Goal: Information Seeking & Learning: Learn about a topic

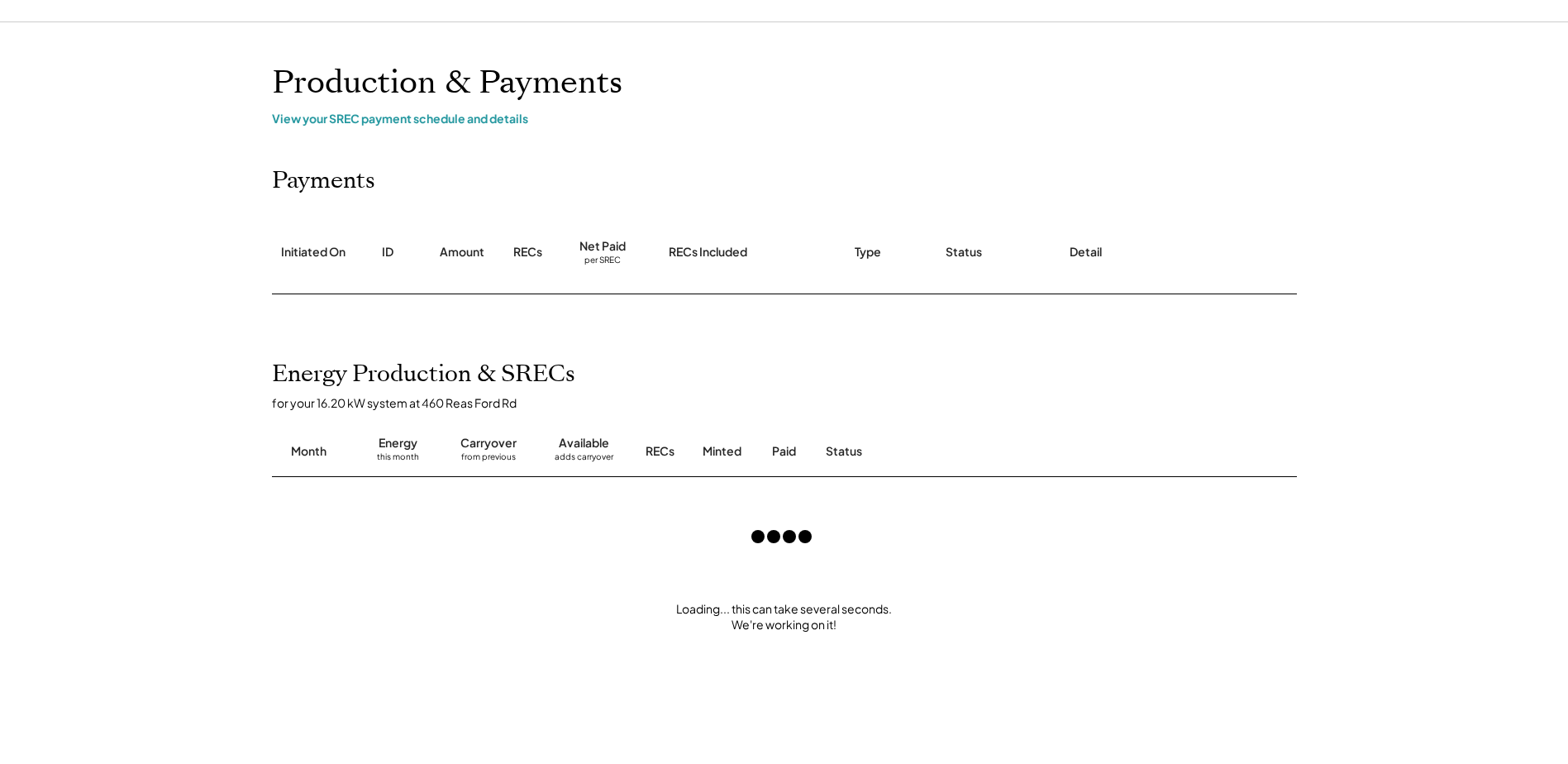
scroll to position [82, 0]
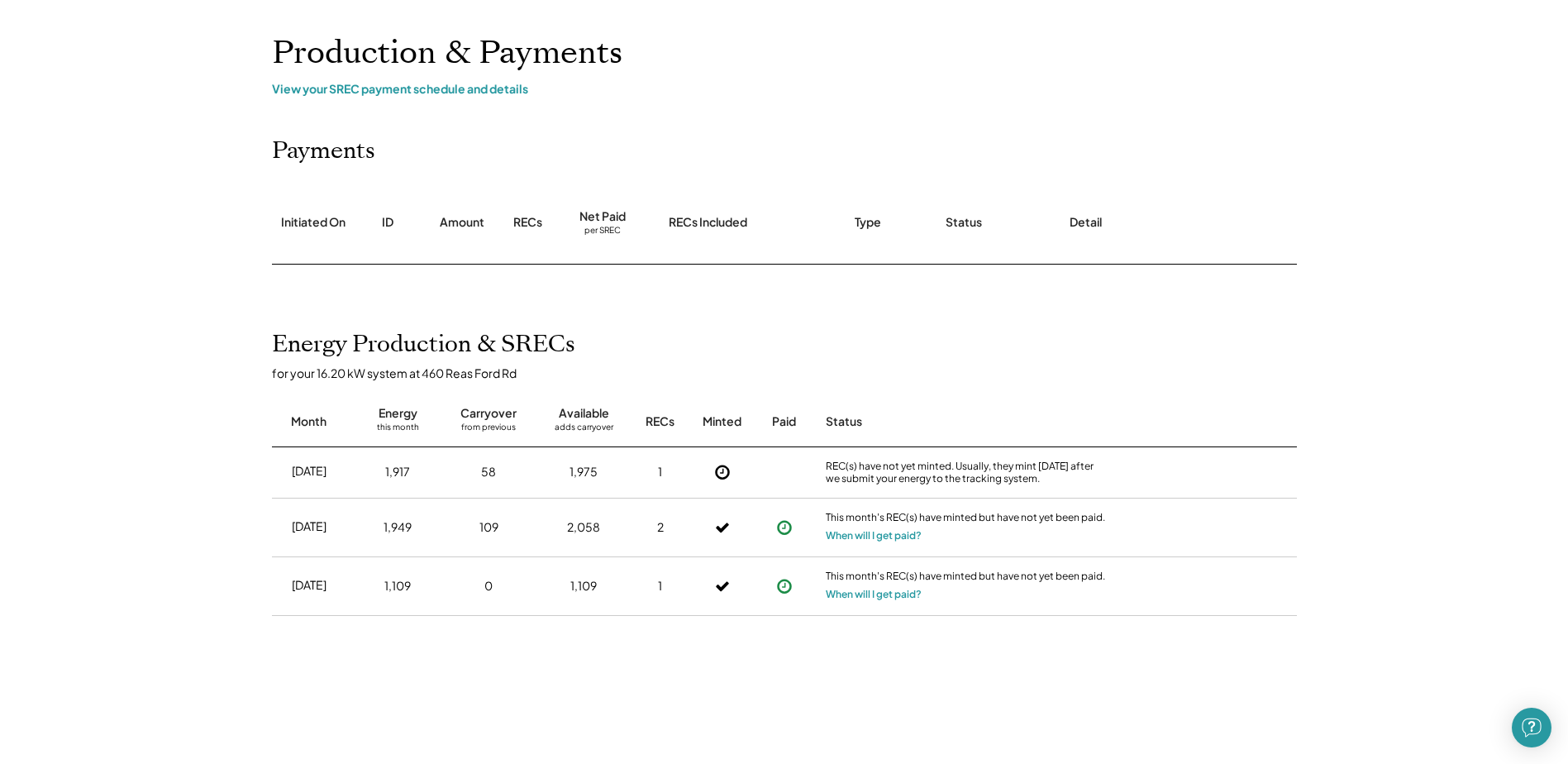
drag, startPoint x: 279, startPoint y: 521, endPoint x: 334, endPoint y: 527, distance: 55.3
click at [334, 527] on div "[DATE]" at bounding box center [309, 527] width 74 height 43
click at [327, 527] on div "Aug 2025" at bounding box center [308, 526] width 34 height 17
drag, startPoint x: 277, startPoint y: 523, endPoint x: 319, endPoint y: 528, distance: 42.3
click at [319, 528] on div "Aug 2025" at bounding box center [309, 527] width 74 height 43
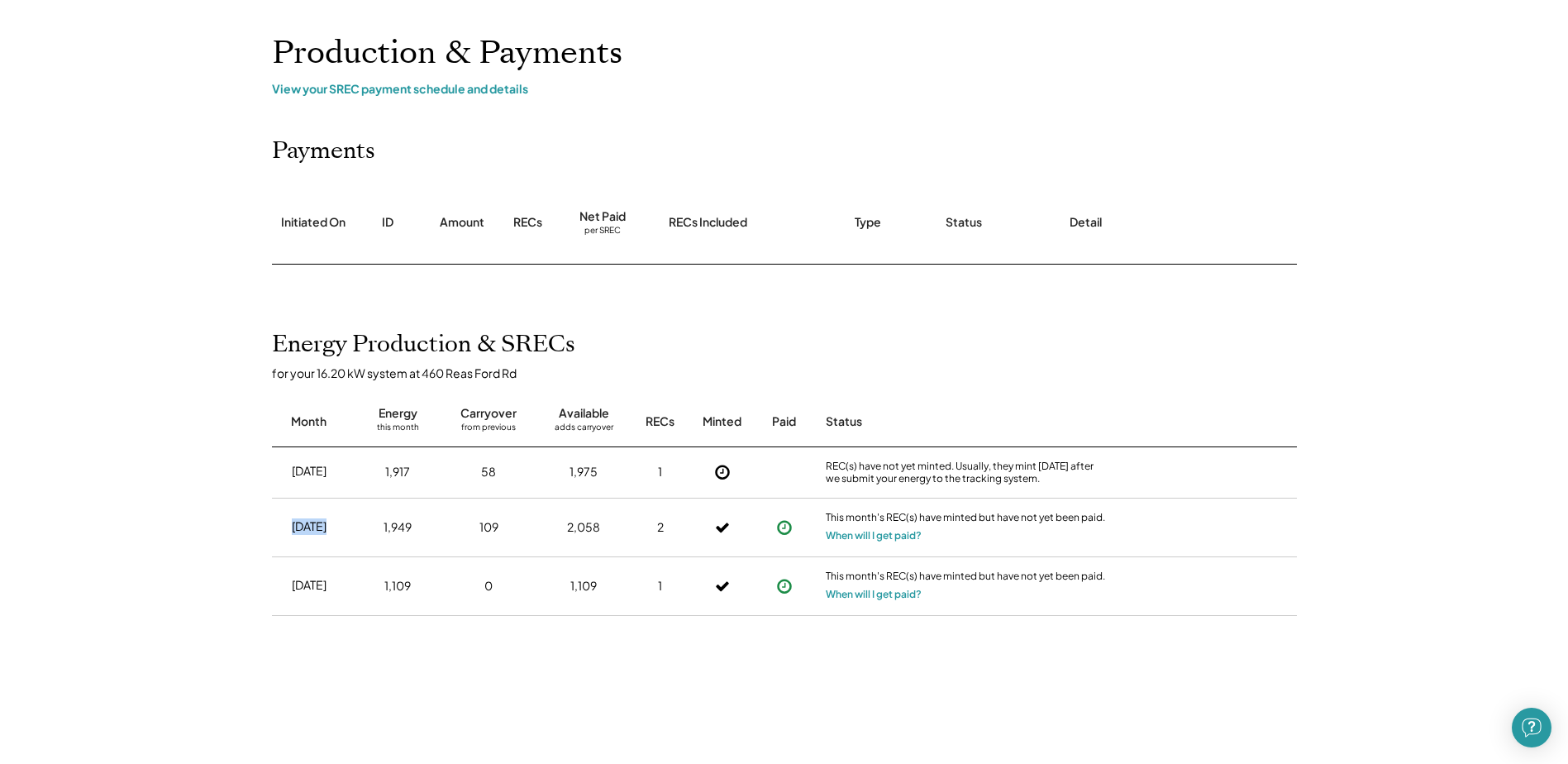
drag, startPoint x: 319, startPoint y: 528, endPoint x: 283, endPoint y: 480, distance: 60.0
click at [318, 527] on div "Aug 2025" at bounding box center [308, 526] width 34 height 17
drag, startPoint x: 279, startPoint y: 475, endPoint x: 364, endPoint y: 474, distance: 85.0
click at [364, 474] on div "Sep 2025 1,917 58 1,975 1 REC(s) have not yet minted. Usually, they mint within…" at bounding box center [784, 472] width 1025 height 51
drag, startPoint x: 364, startPoint y: 474, endPoint x: 292, endPoint y: 476, distance: 72.0
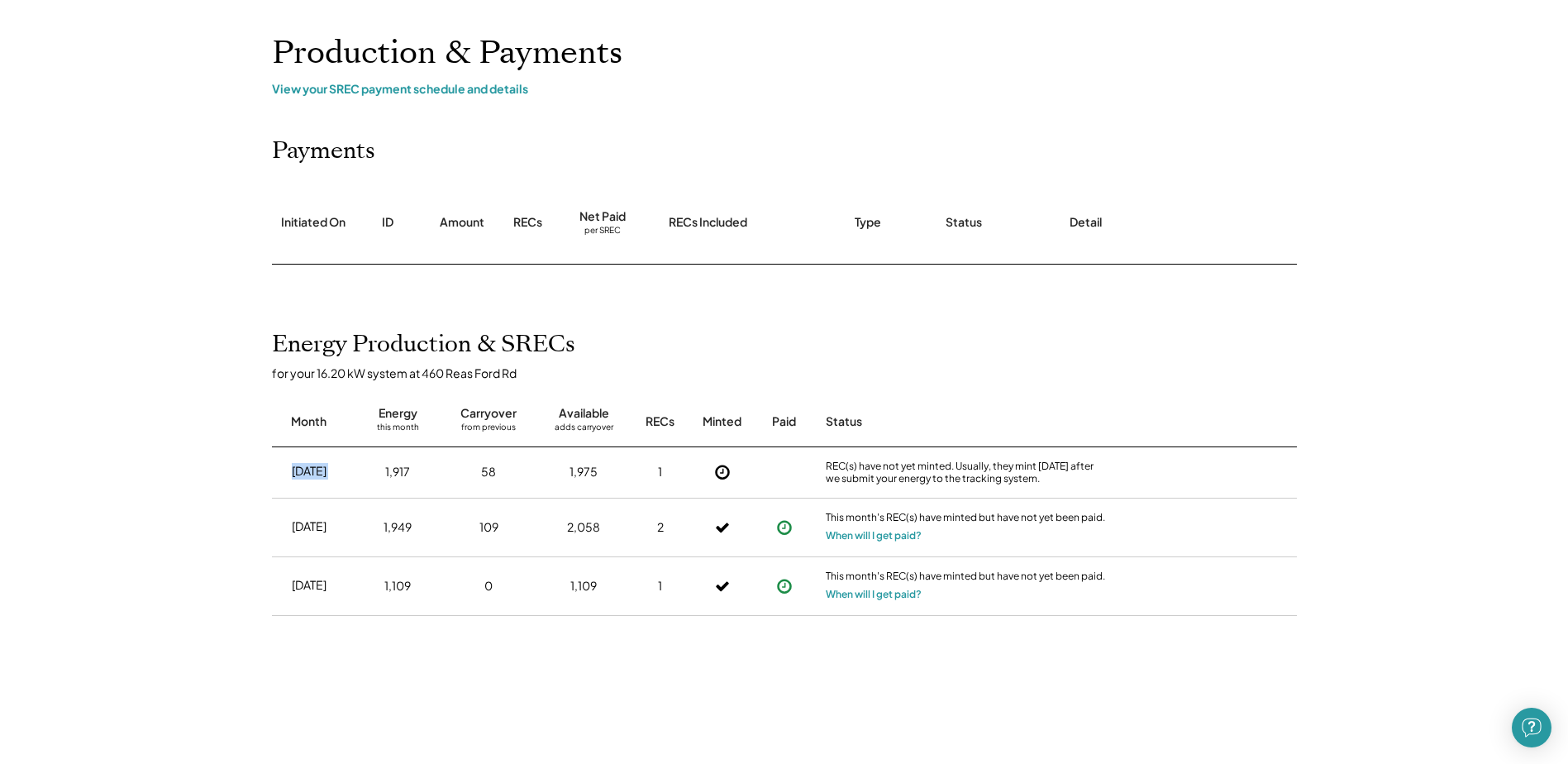
click at [292, 476] on div "Sep 2025" at bounding box center [308, 471] width 34 height 17
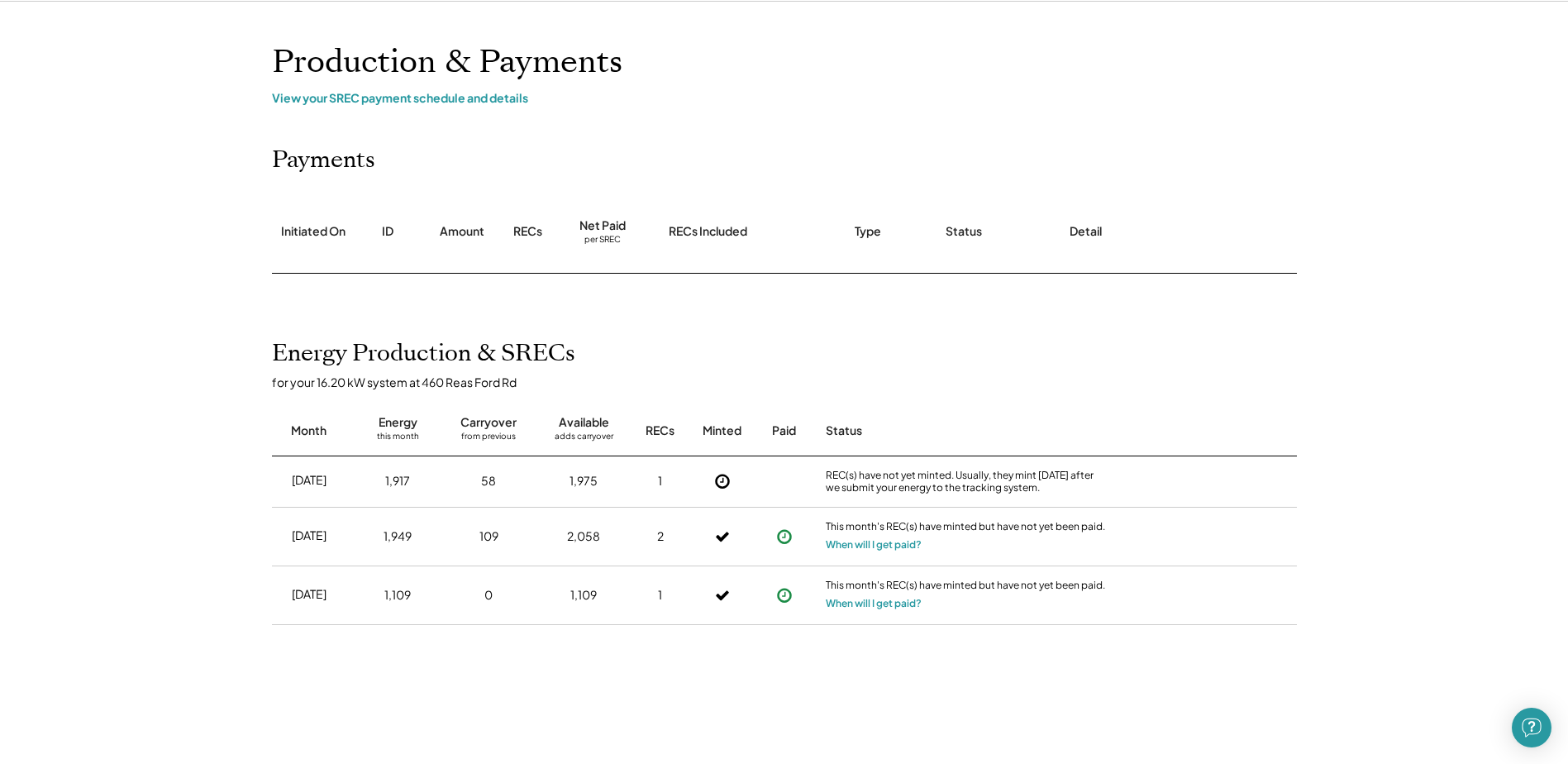
scroll to position [0, 0]
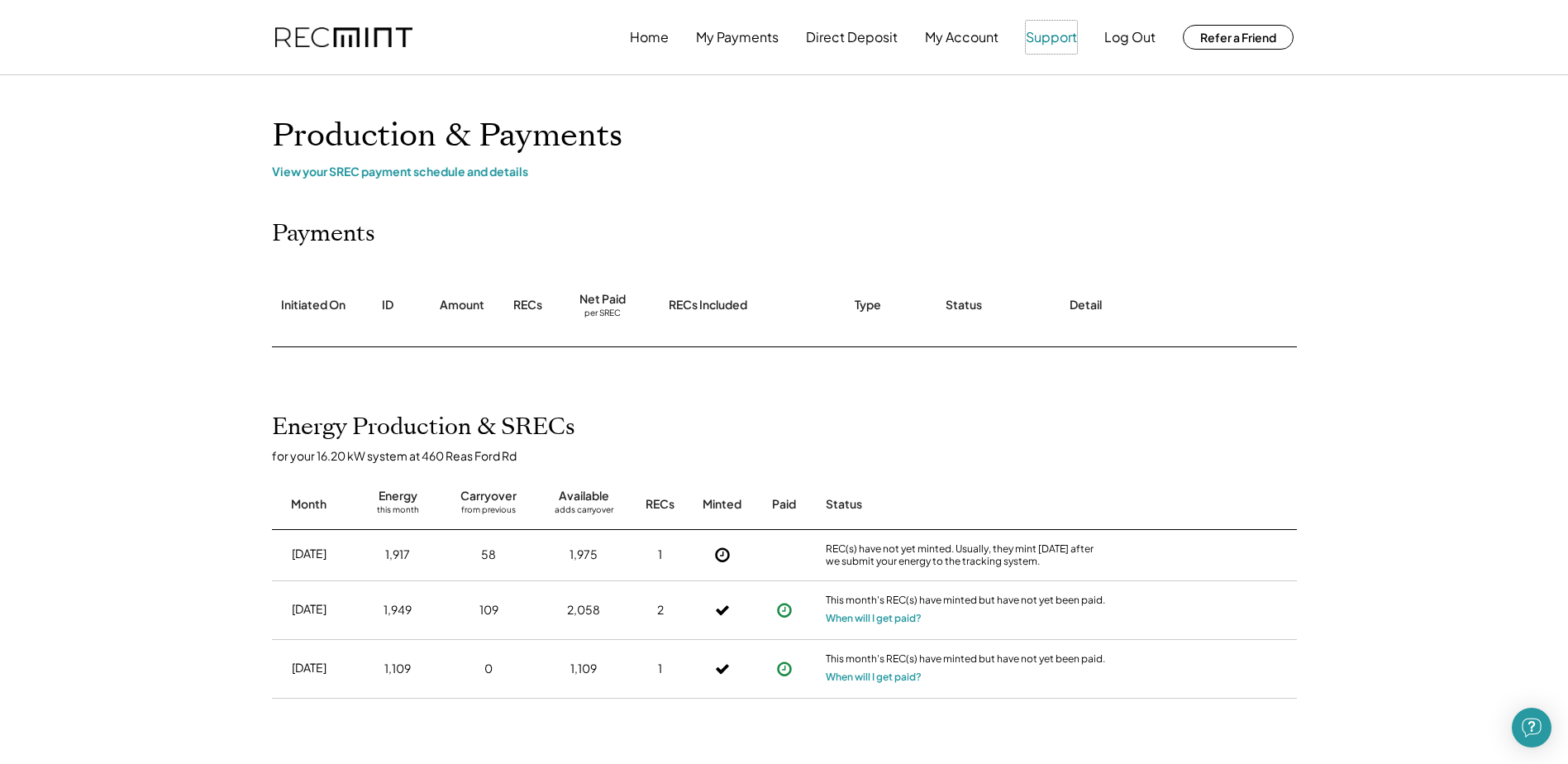
click at [1058, 39] on button "Support" at bounding box center [1052, 37] width 51 height 33
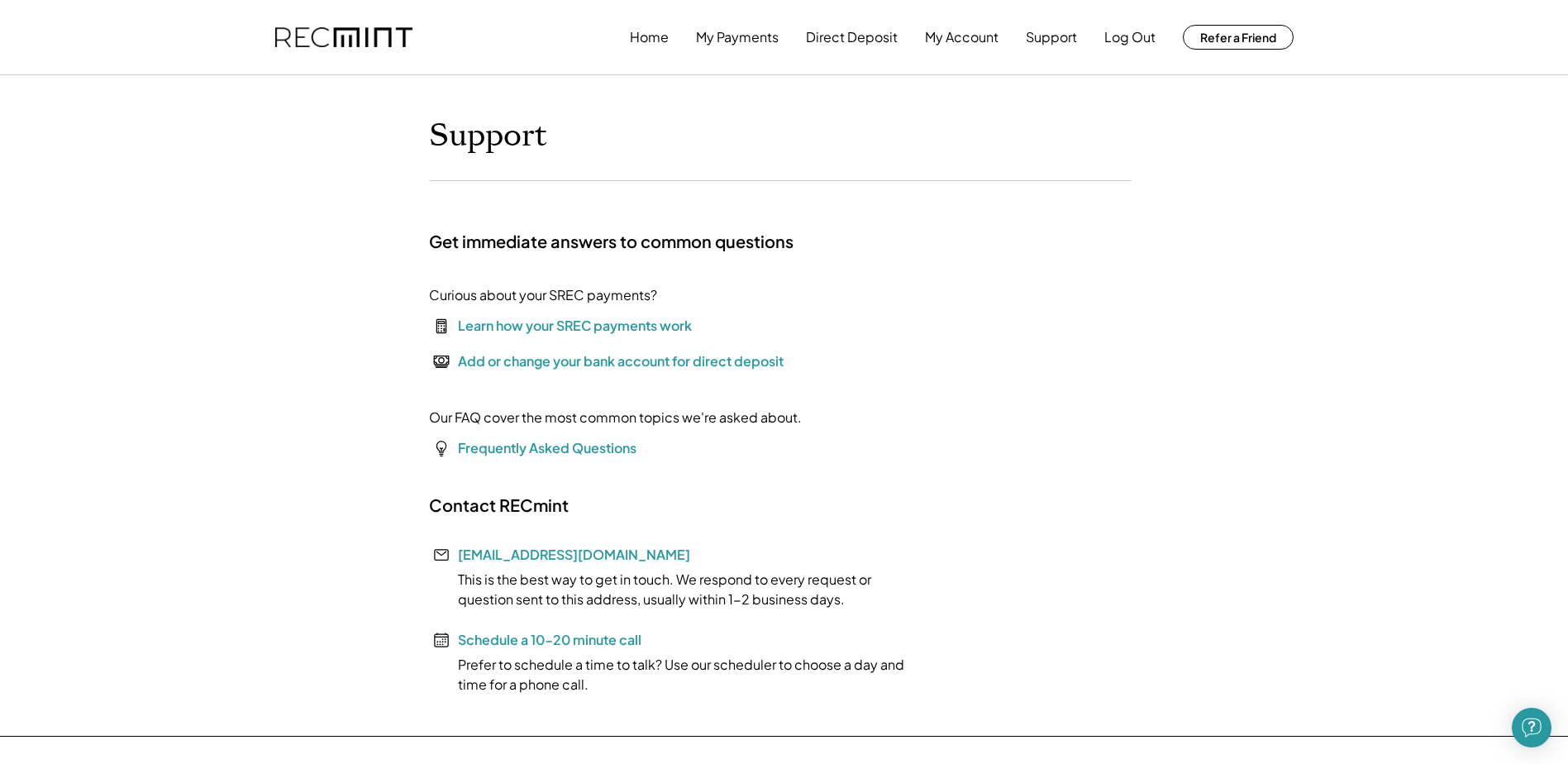
click at [586, 326] on div "Learn how your SREC payments work" at bounding box center [574, 326] width 234 height 20
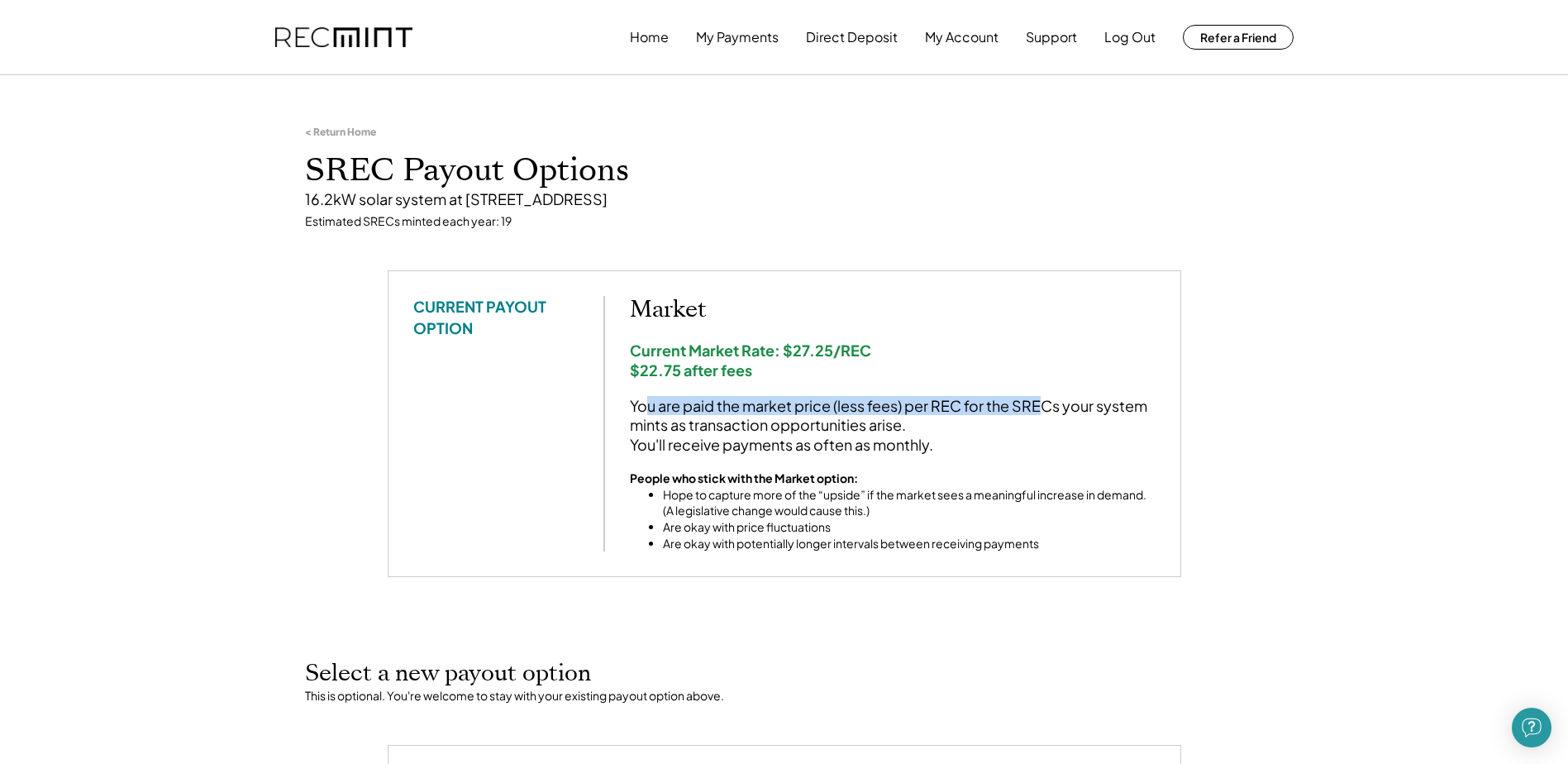
drag, startPoint x: 648, startPoint y: 404, endPoint x: 1049, endPoint y: 402, distance: 401.0
click at [1049, 402] on div "You are paid the market price (less fees) per REC for the SRECs your system min…" at bounding box center [892, 425] width 525 height 58
drag, startPoint x: 641, startPoint y: 430, endPoint x: 812, endPoint y: 452, distance: 172.4
click at [812, 452] on div "You are paid the market price (less fees) per REC for the SRECs your system min…" at bounding box center [892, 425] width 525 height 58
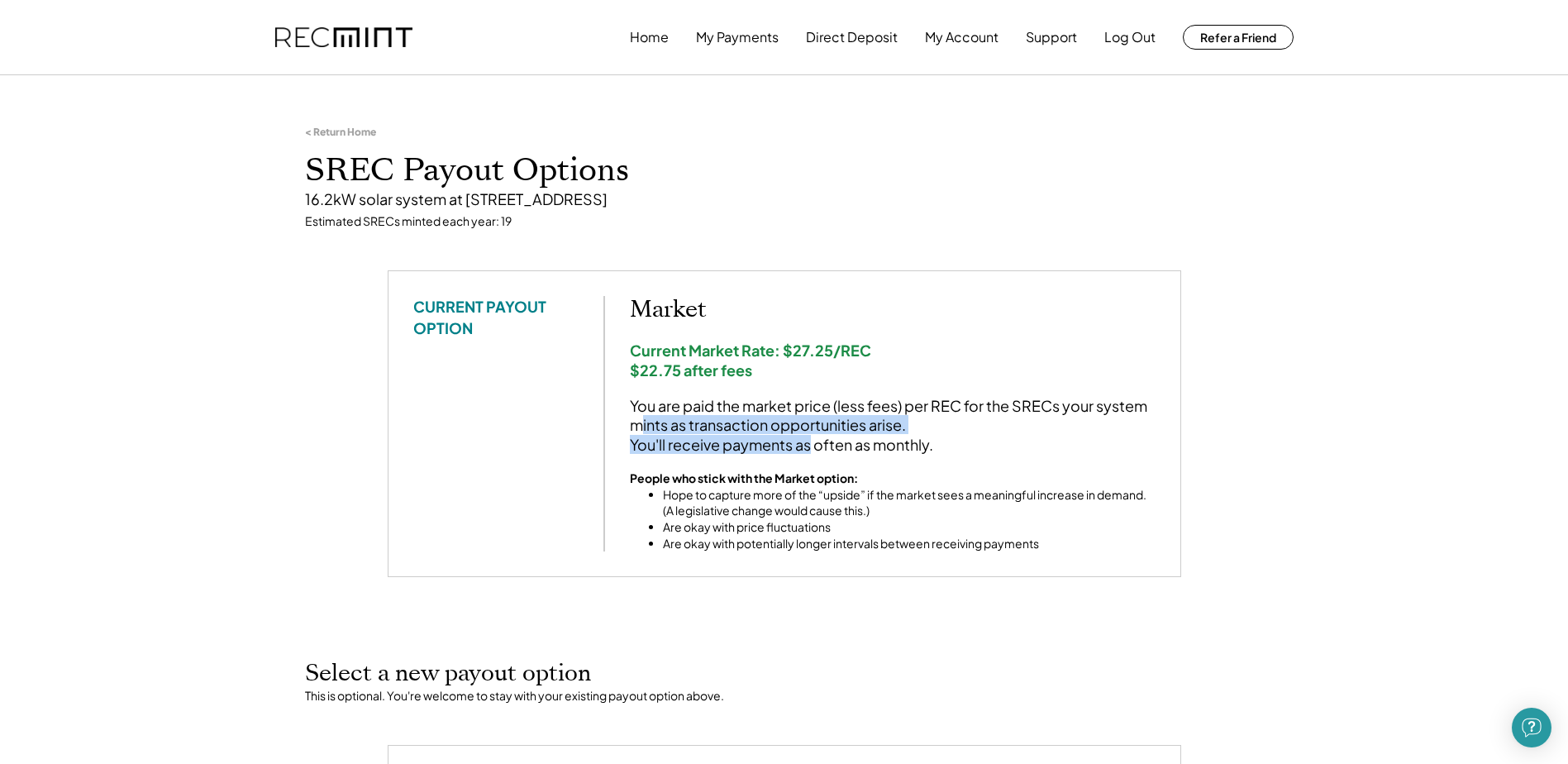
drag, startPoint x: 812, startPoint y: 452, endPoint x: 711, endPoint y: 503, distance: 113.1
click at [812, 453] on div "You are paid the market price (less fees) per REC for the SRECs your system min…" at bounding box center [892, 425] width 525 height 58
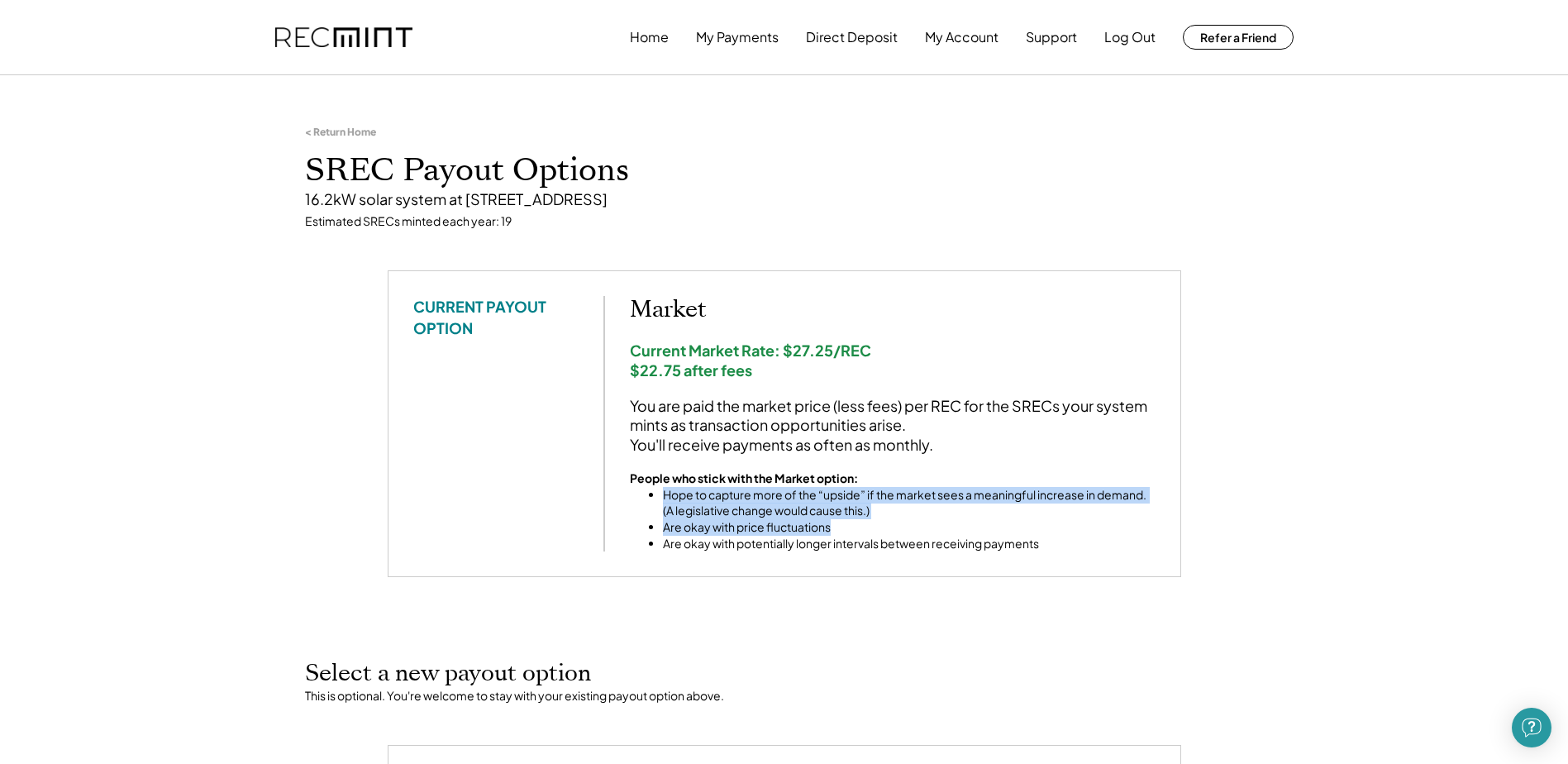
drag, startPoint x: 651, startPoint y: 497, endPoint x: 831, endPoint y: 519, distance: 181.3
click at [831, 519] on ul "Hope to capture more of the “upside” if the market sees a meaningful increase i…" at bounding box center [892, 519] width 525 height 65
click at [831, 519] on li "Are okay with price fluctuations" at bounding box center [910, 527] width 493 height 17
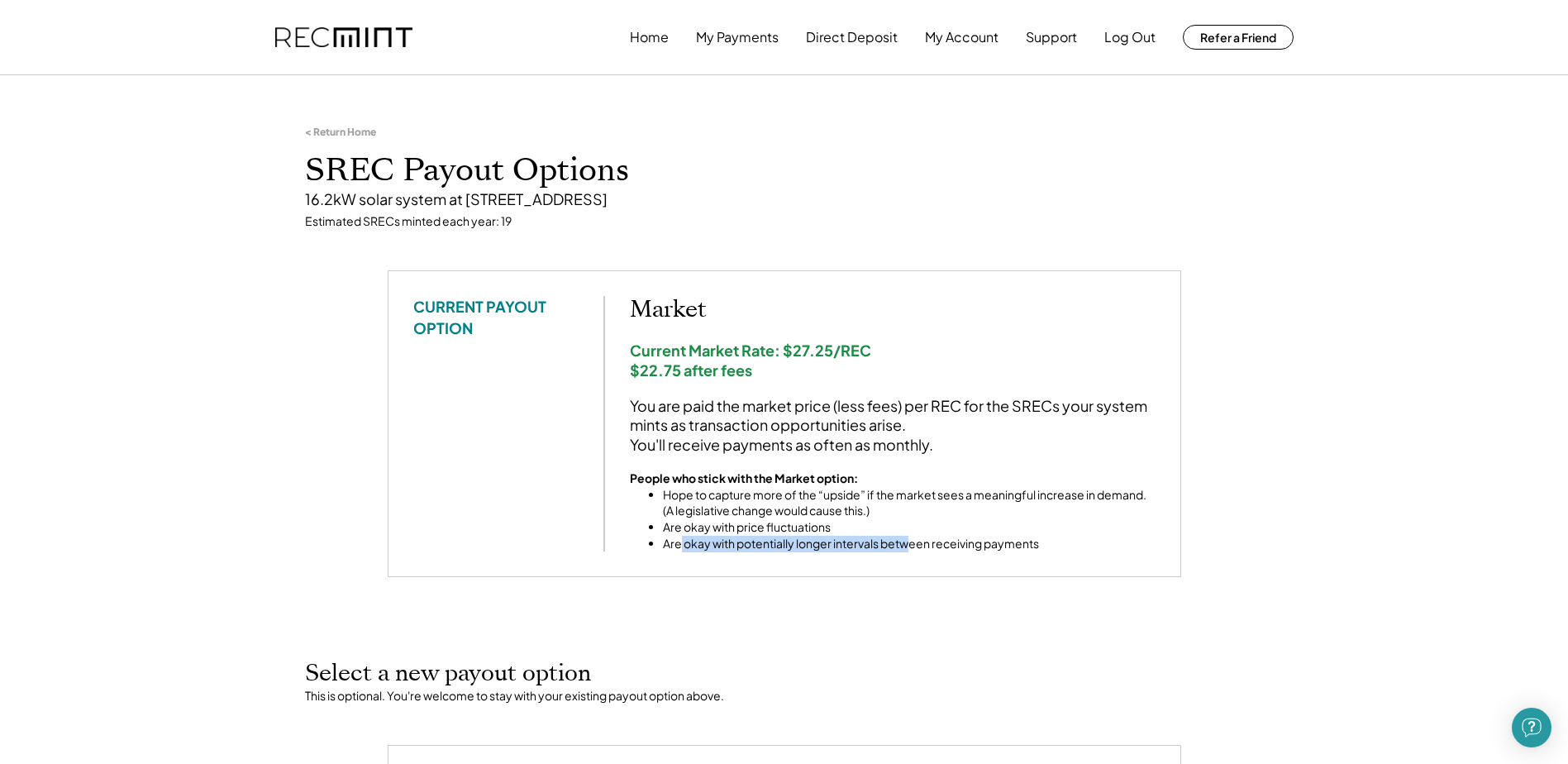
drag, startPoint x: 835, startPoint y: 546, endPoint x: 914, endPoint y: 546, distance: 79.0
click at [914, 546] on li "Are okay with potentially longer intervals between receiving payments" at bounding box center [910, 544] width 493 height 17
click at [914, 545] on li "Are okay with potentially longer intervals between receiving payments" at bounding box center [910, 544] width 493 height 17
drag, startPoint x: 782, startPoint y: 545, endPoint x: 956, endPoint y: 536, distance: 174.2
click at [956, 536] on ul "Hope to capture more of the “upside” if the market sees a meaningful increase i…" at bounding box center [892, 519] width 525 height 65
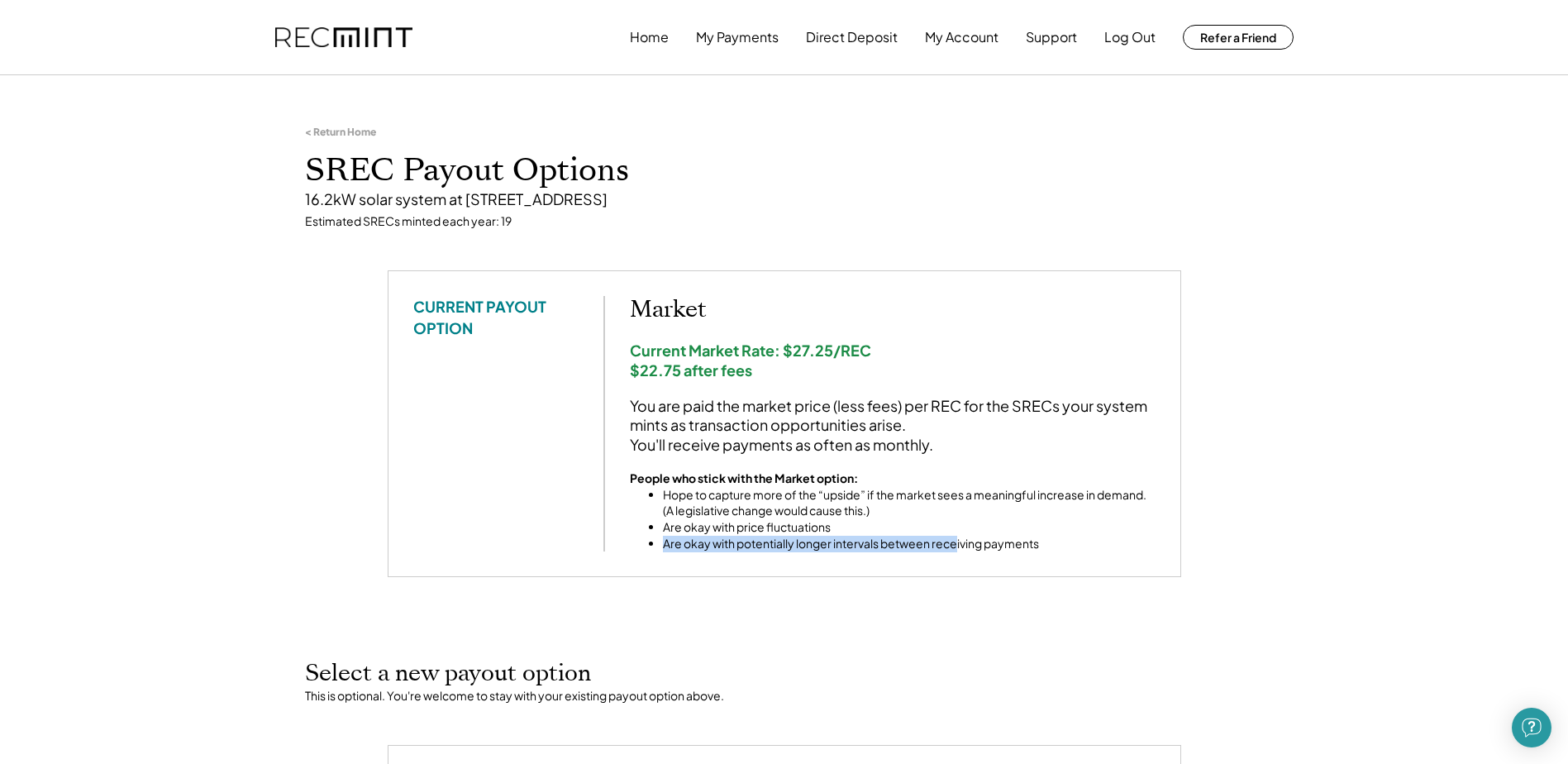
click at [954, 536] on li "Are okay with potentially longer intervals between receiving payments" at bounding box center [910, 544] width 493 height 17
drag, startPoint x: 689, startPoint y: 540, endPoint x: 996, endPoint y: 542, distance: 307.0
click at [997, 543] on ul "Hope to capture more of the “upside” if the market sees a meaningful increase i…" at bounding box center [892, 519] width 525 height 65
click at [996, 542] on li "Are okay with potentially longer intervals between receiving payments" at bounding box center [910, 544] width 493 height 17
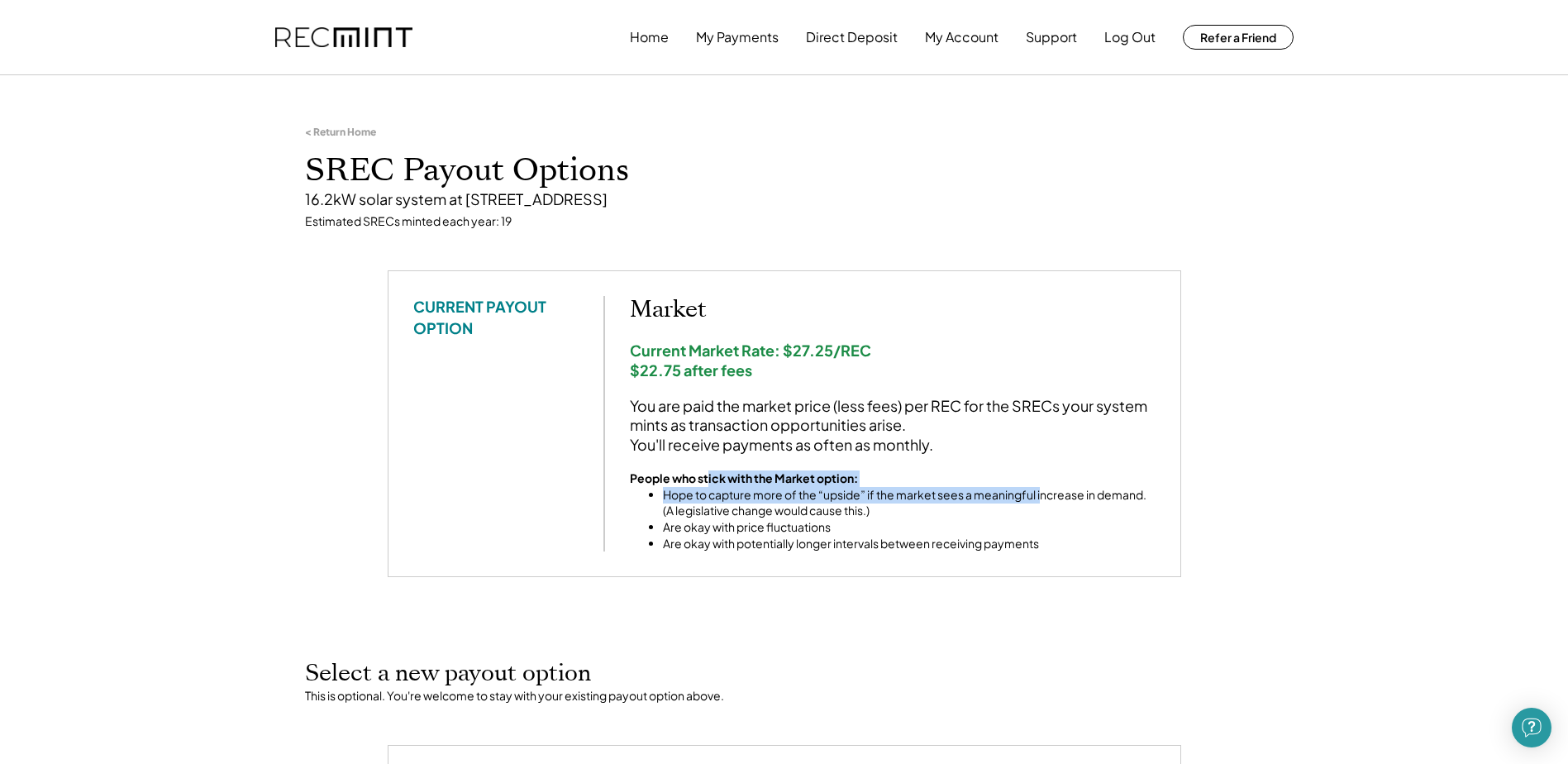
drag, startPoint x: 802, startPoint y: 497, endPoint x: 1042, endPoint y: 497, distance: 240.0
click at [1042, 497] on div "People who stick with the Market option: Hope to capture more of the “upside” i…" at bounding box center [892, 511] width 525 height 81
click at [1041, 497] on li "Hope to capture more of the “upside” if the market sees a meaningful increase i…" at bounding box center [910, 503] width 493 height 32
drag, startPoint x: 737, startPoint y: 495, endPoint x: 1077, endPoint y: 499, distance: 340.0
click at [1077, 499] on li "Hope to capture more of the “upside” if the market sees a meaningful increase i…" at bounding box center [910, 503] width 493 height 32
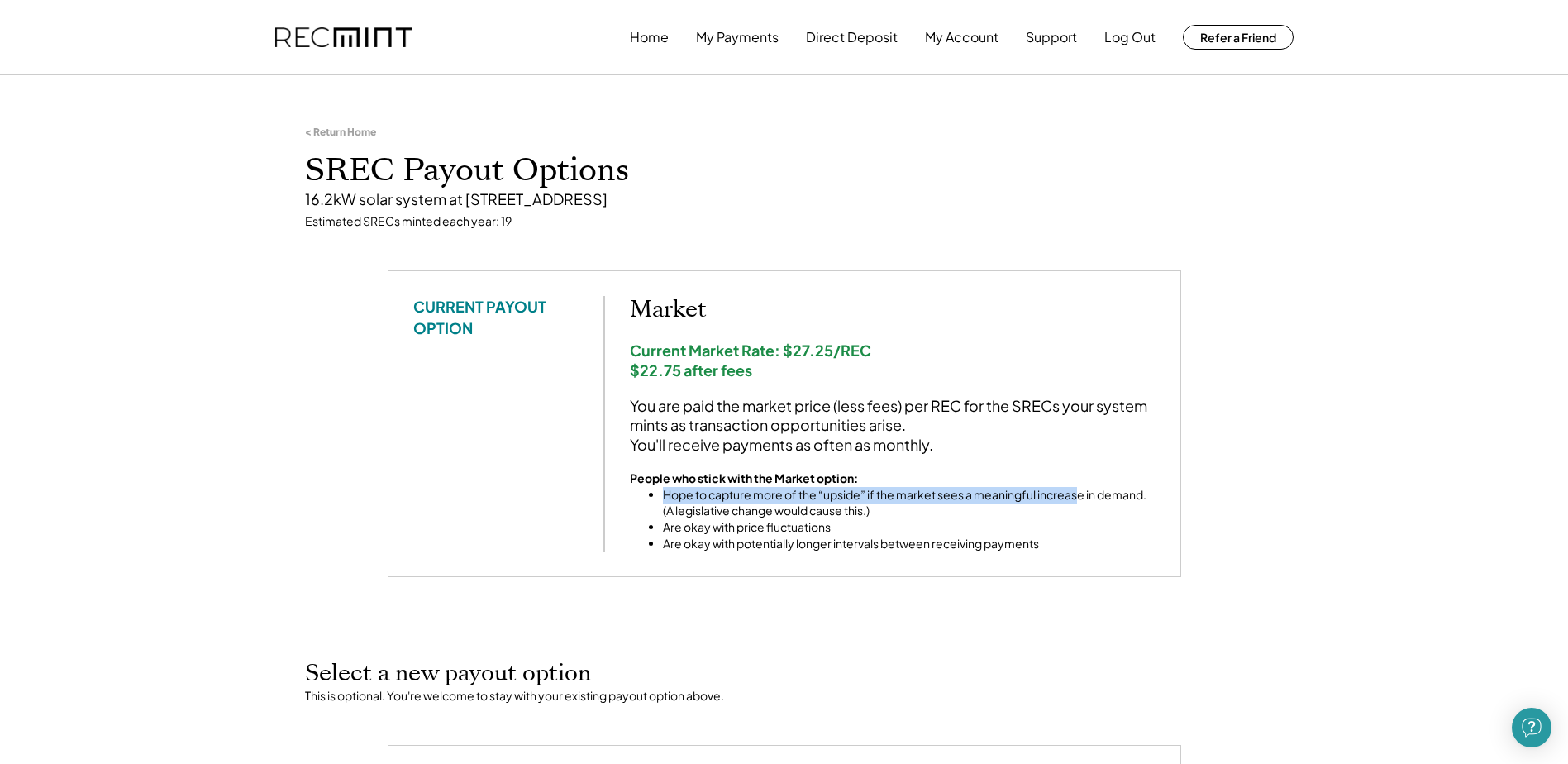
click at [1058, 34] on button "Support" at bounding box center [1052, 37] width 51 height 33
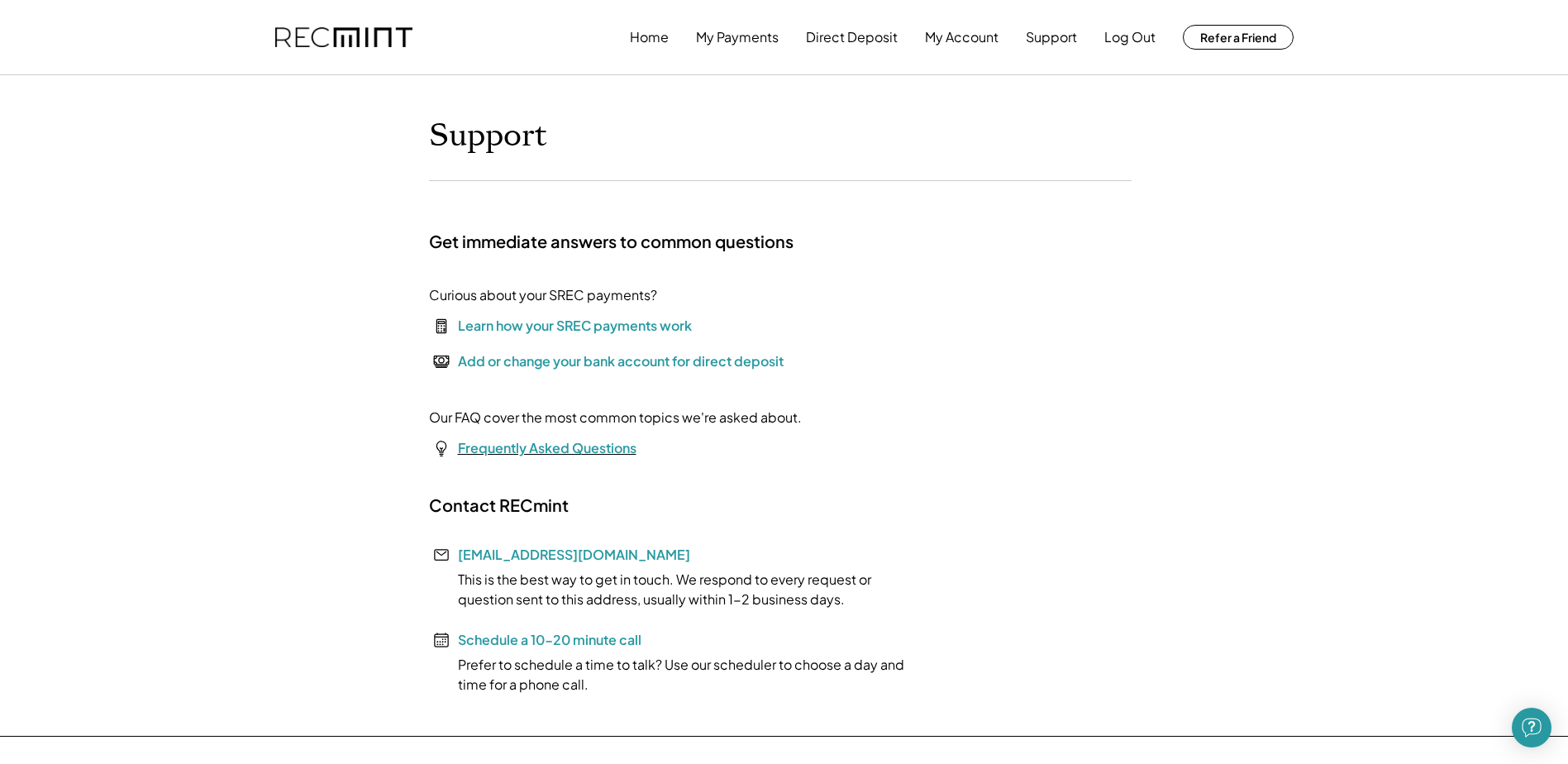
click at [571, 445] on font "Frequently Asked Questions" at bounding box center [547, 448] width 179 height 18
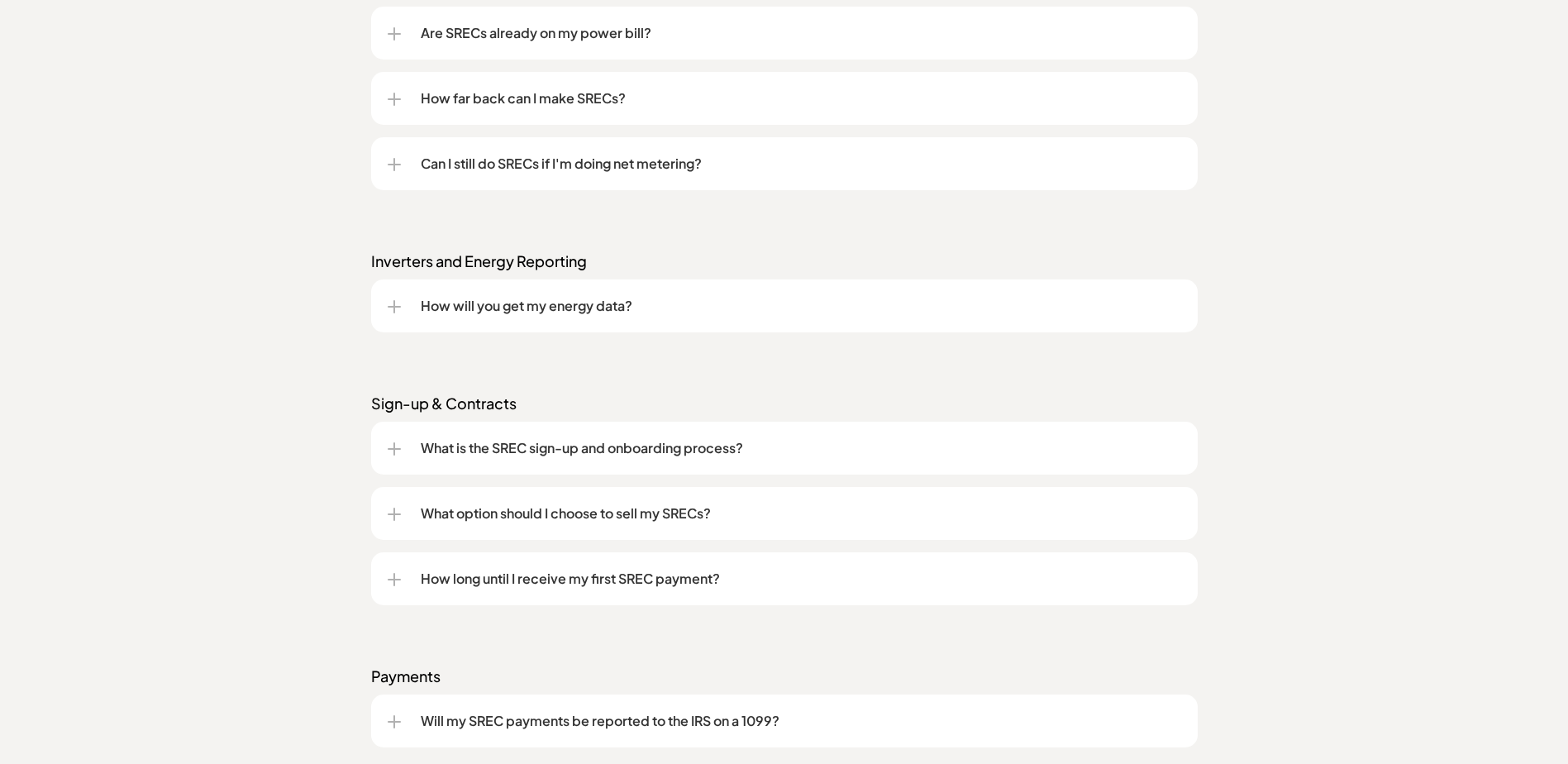
scroll to position [2066, 0]
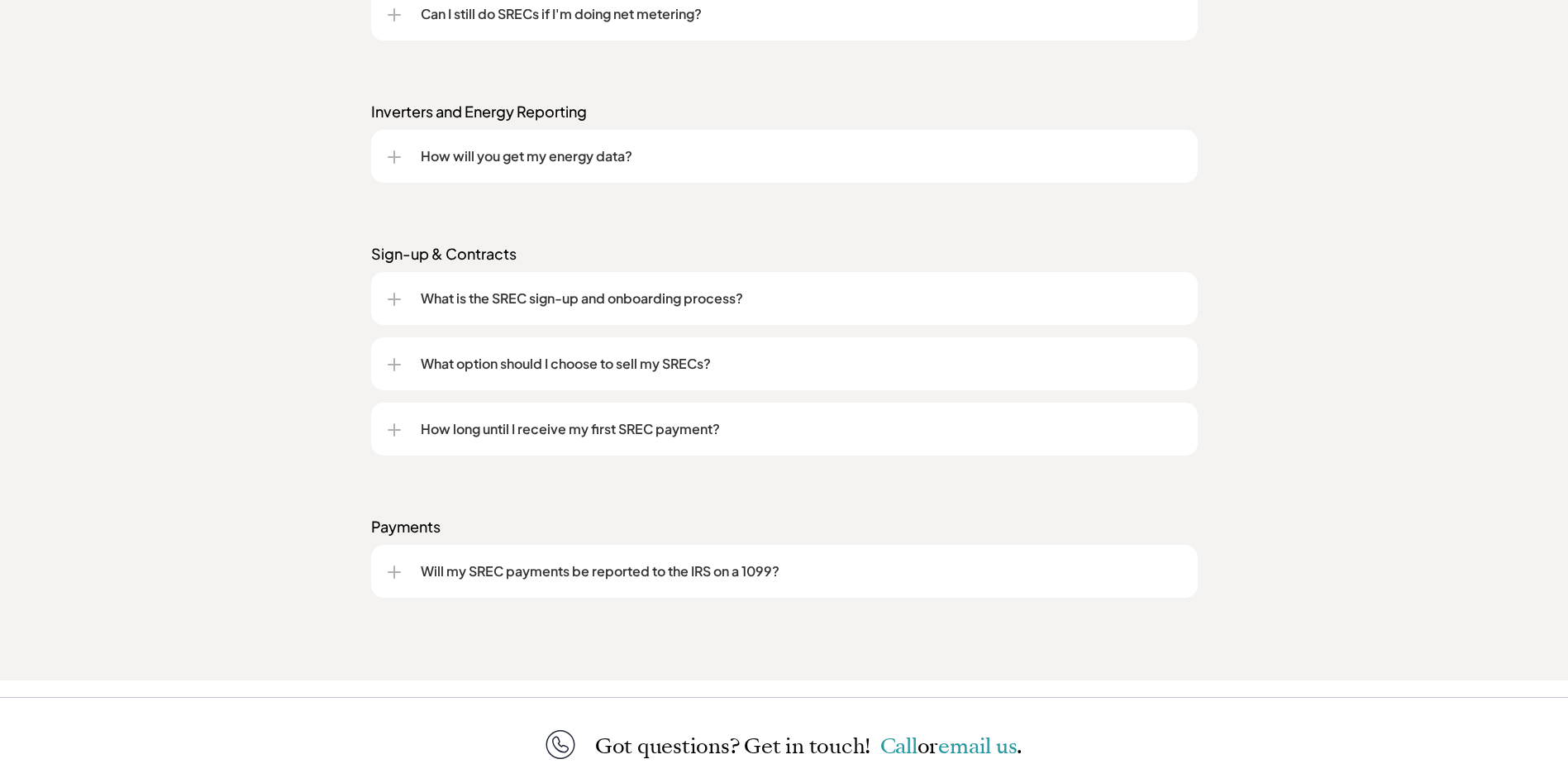
click at [380, 570] on div "Will my SREC payments be reported to the IRS on a 1099?" at bounding box center [784, 571] width 827 height 53
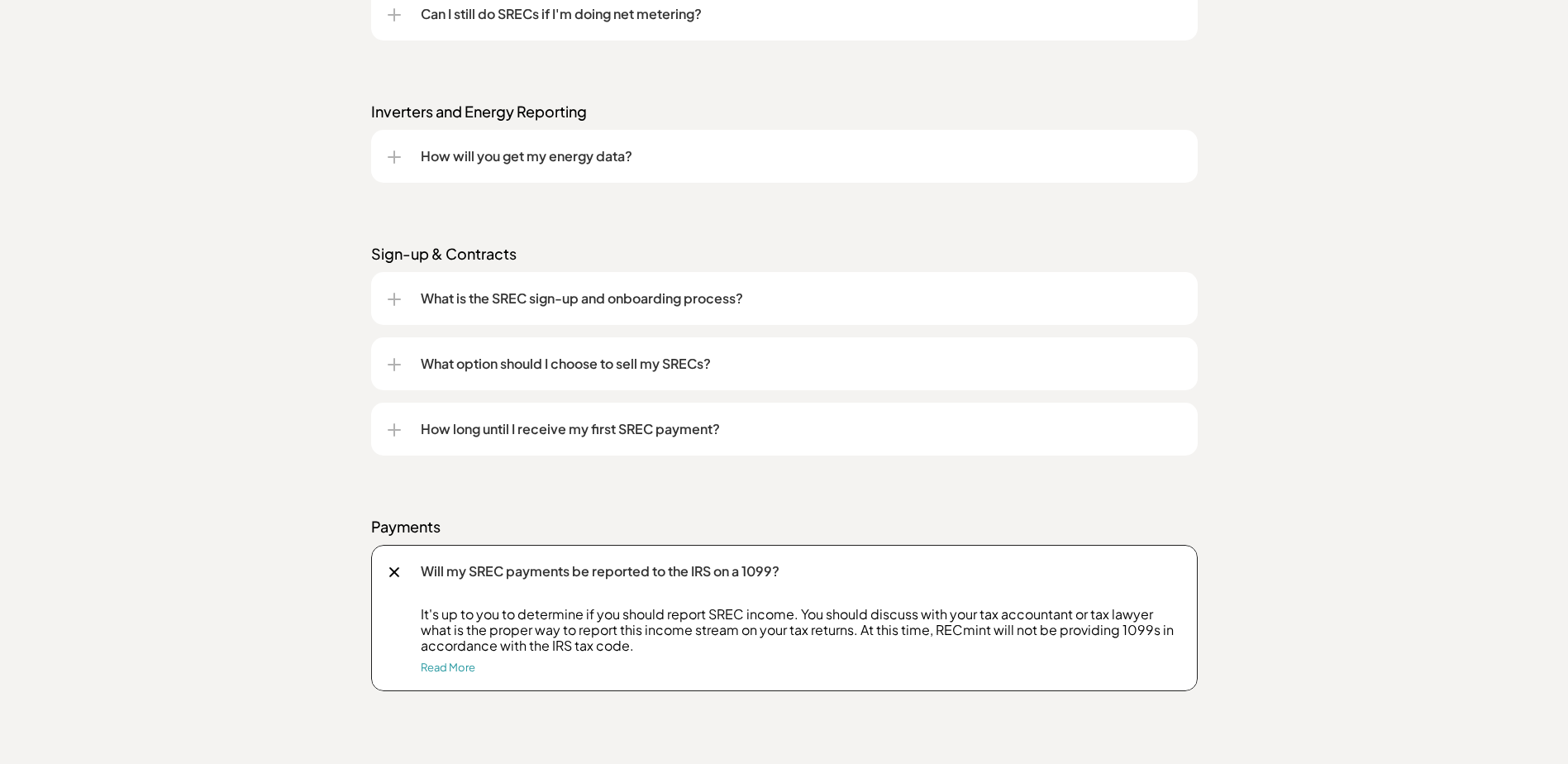
click at [393, 429] on div at bounding box center [394, 430] width 2 height 14
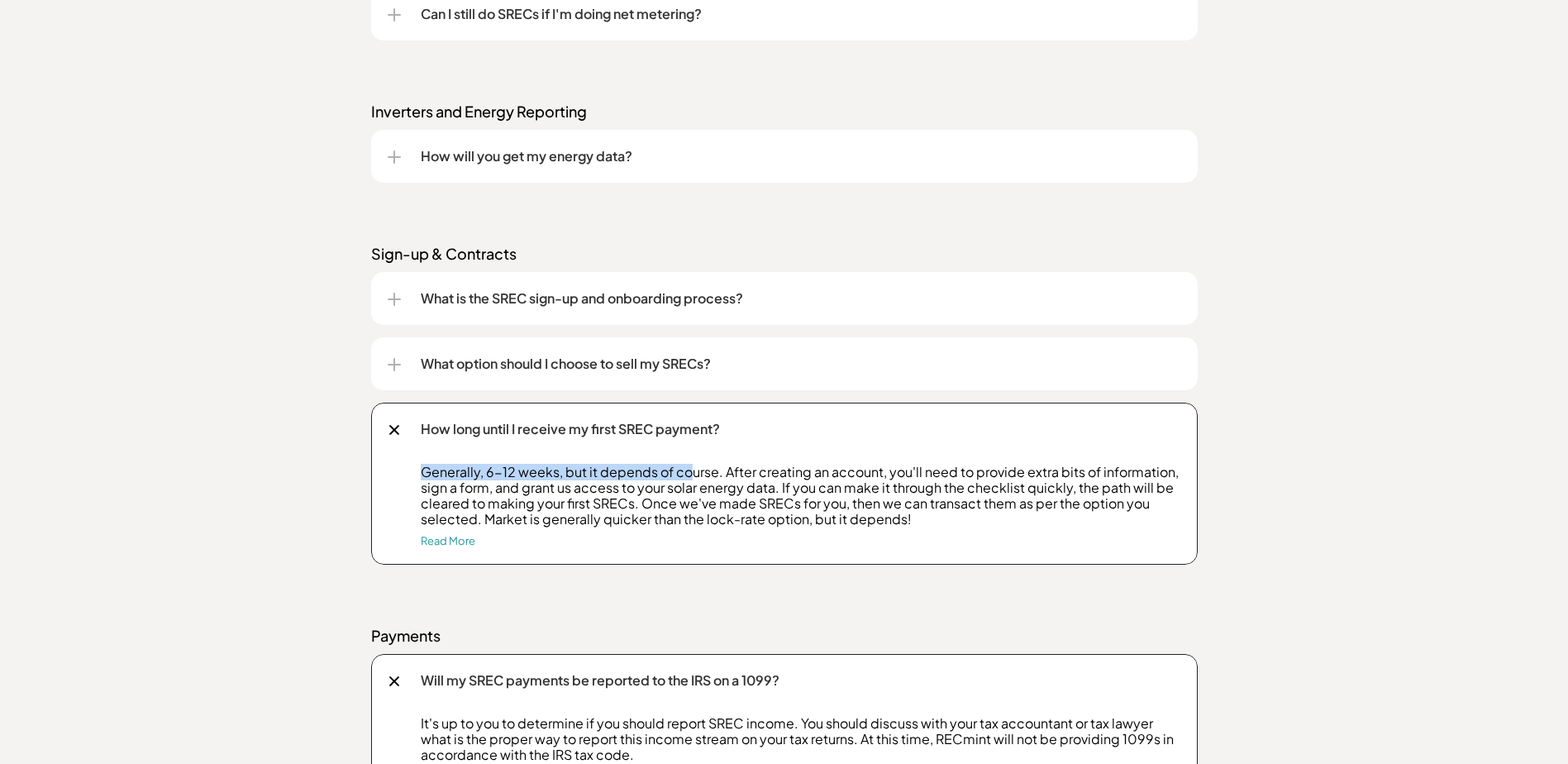
drag, startPoint x: 426, startPoint y: 472, endPoint x: 686, endPoint y: 462, distance: 260.2
click at [686, 462] on div "How long until I receive my first SREC payment? Generally, 6-12 weeks, but it d…" at bounding box center [784, 484] width 827 height 162
drag, startPoint x: 524, startPoint y: 471, endPoint x: 871, endPoint y: 469, distance: 347.0
click at [871, 469] on p "Generally, 6-12 weeks, but it depends of course. After creating an account, you…" at bounding box center [800, 495] width 760 height 64
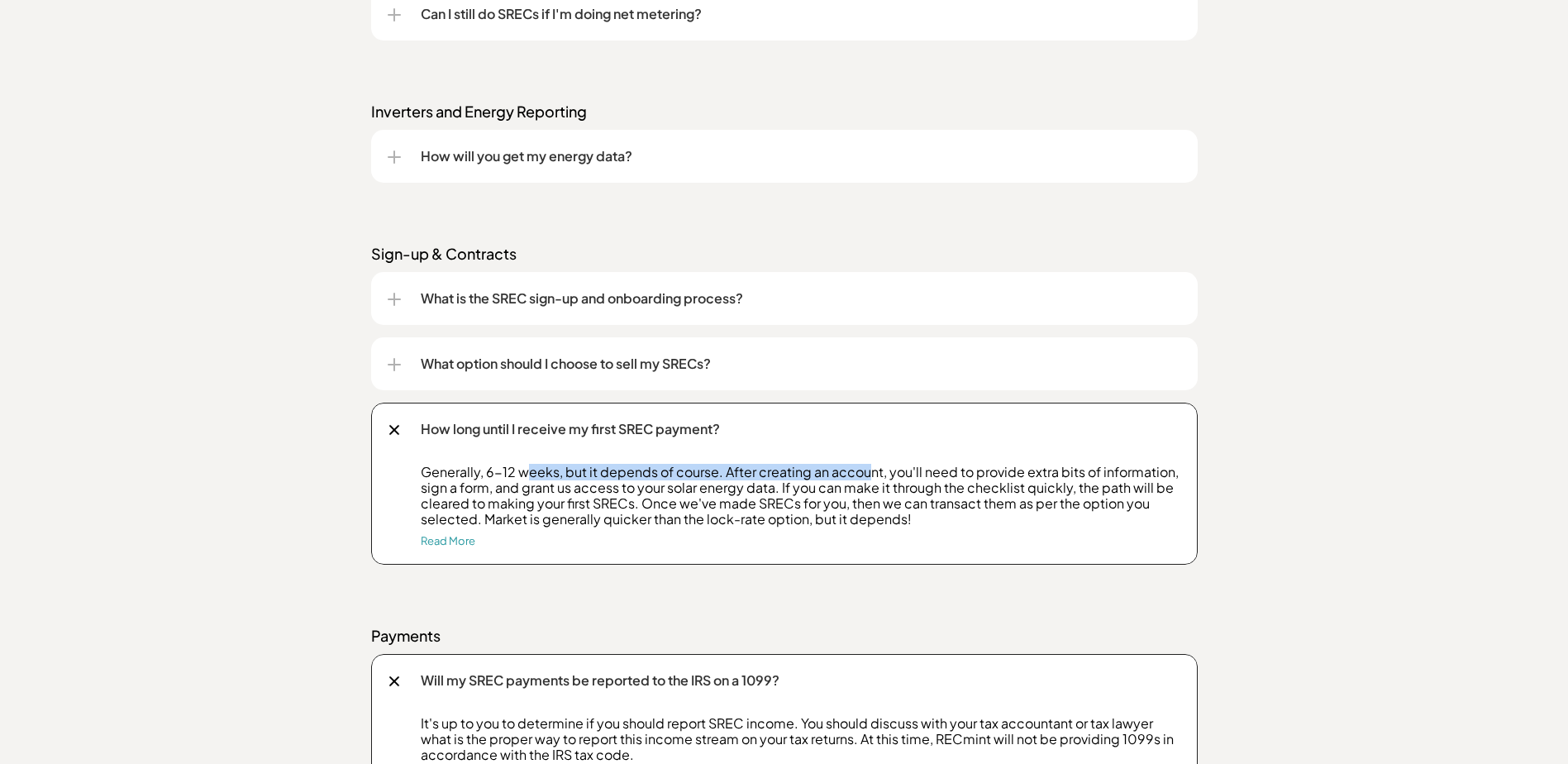
click at [871, 469] on p "Generally, 6-12 weeks, but it depends of course. After creating an account, you…" at bounding box center [800, 495] width 760 height 64
drag, startPoint x: 668, startPoint y: 472, endPoint x: 961, endPoint y: 472, distance: 293.0
click at [961, 472] on p "Generally, 6-12 weeks, but it depends of course. After creating an account, you…" at bounding box center [800, 495] width 760 height 64
click at [961, 472] on p "Generally, 6-12 weeks, but it depends of course. After creating an account, you…" at bounding box center [800, 495] width 760 height 64
drag, startPoint x: 832, startPoint y: 472, endPoint x: 1020, endPoint y: 472, distance: 188.0
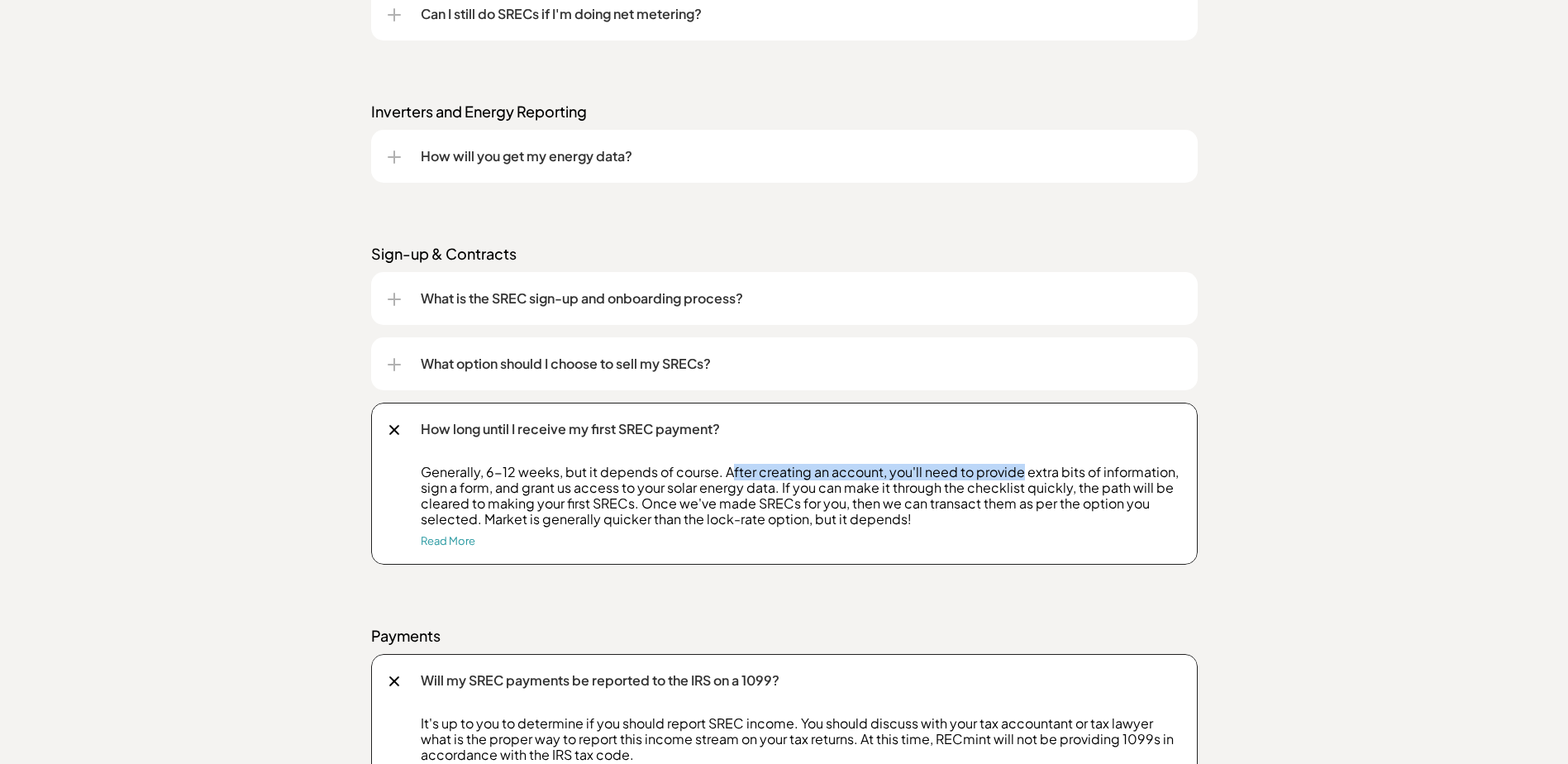
click at [1020, 472] on p "Generally, 6-12 weeks, but it depends of course. After creating an account, you…" at bounding box center [800, 495] width 760 height 64
drag, startPoint x: 846, startPoint y: 471, endPoint x: 1090, endPoint y: 473, distance: 244.0
click at [1090, 473] on p "Generally, 6-12 weeks, but it depends of course. After creating an account, you…" at bounding box center [800, 495] width 760 height 64
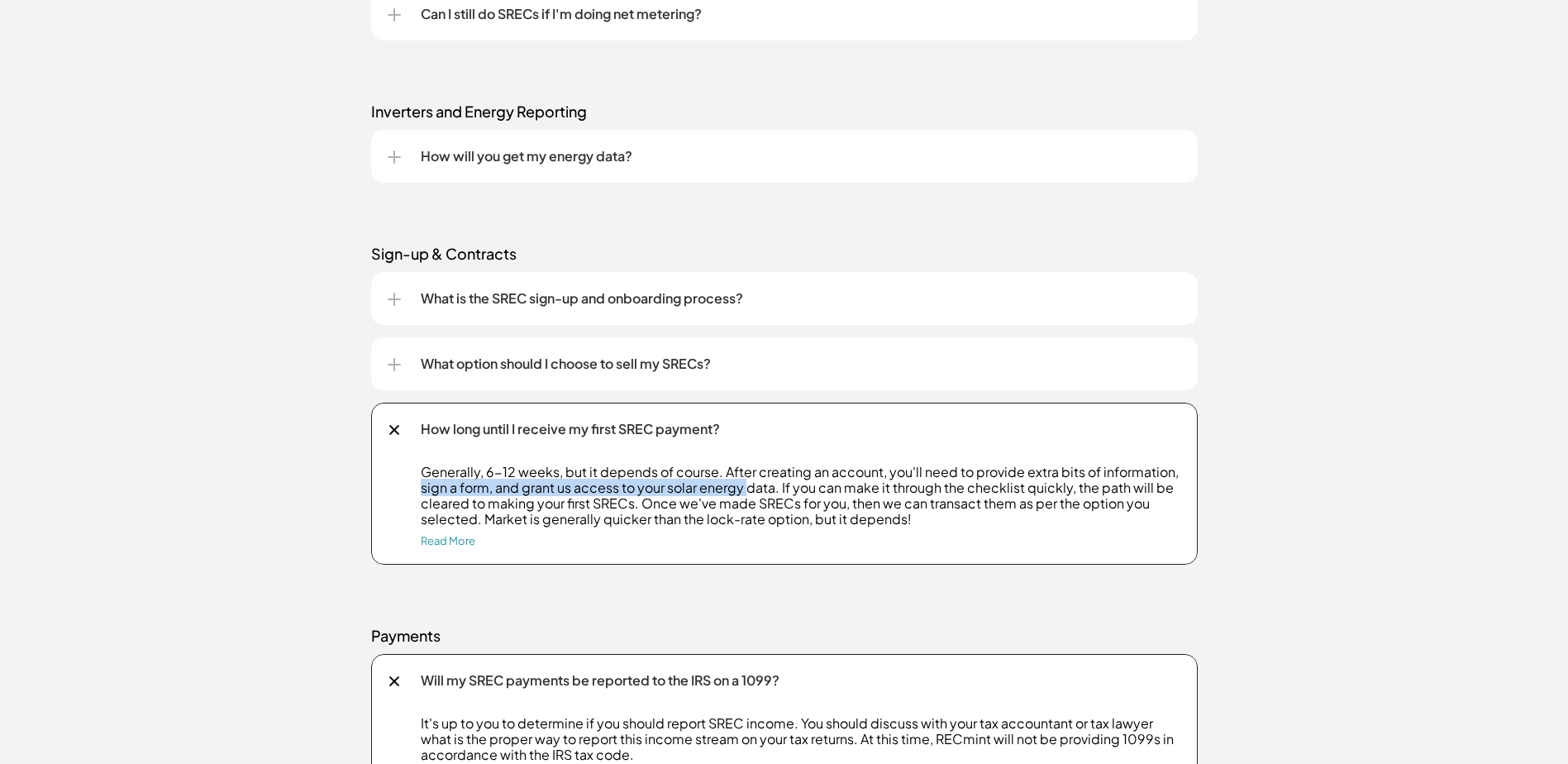
drag, startPoint x: 406, startPoint y: 484, endPoint x: 748, endPoint y: 482, distance: 342.0
click at [748, 482] on div "Generally, 6-12 weeks, but it depends of course. After creating an account, you…" at bounding box center [784, 514] width 793 height 101
click at [748, 482] on p "Generally, 6-12 weeks, but it depends of course. After creating an account, you…" at bounding box center [800, 495] width 760 height 64
drag, startPoint x: 434, startPoint y: 505, endPoint x: 703, endPoint y: 506, distance: 269.0
click at [703, 506] on div "Generally, 6-12 weeks, but it depends of course. After creating an account, you…" at bounding box center [784, 514] width 793 height 101
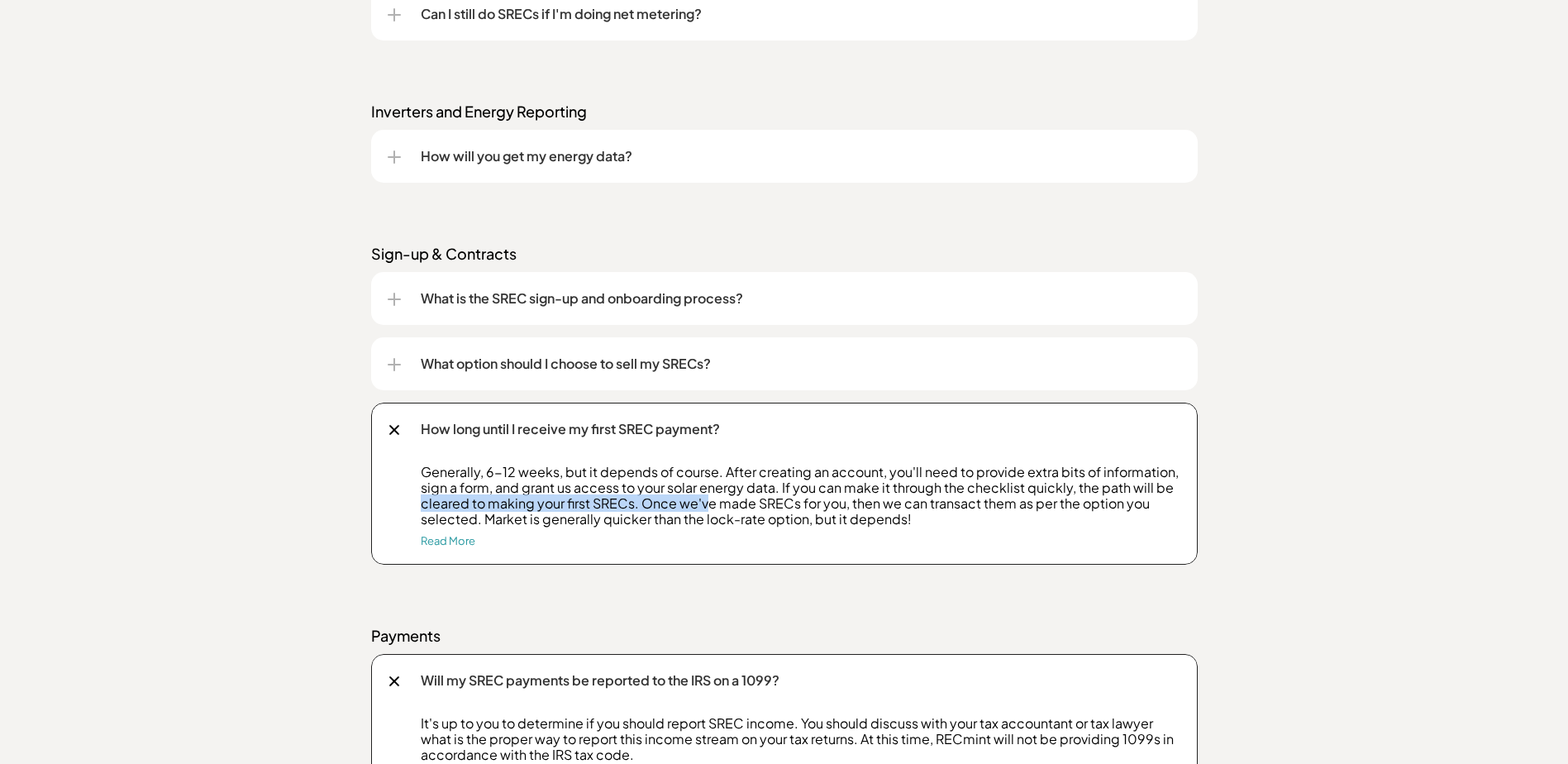
click at [703, 506] on p "Generally, 6-12 weeks, but it depends of course. After creating an account, you…" at bounding box center [800, 495] width 760 height 64
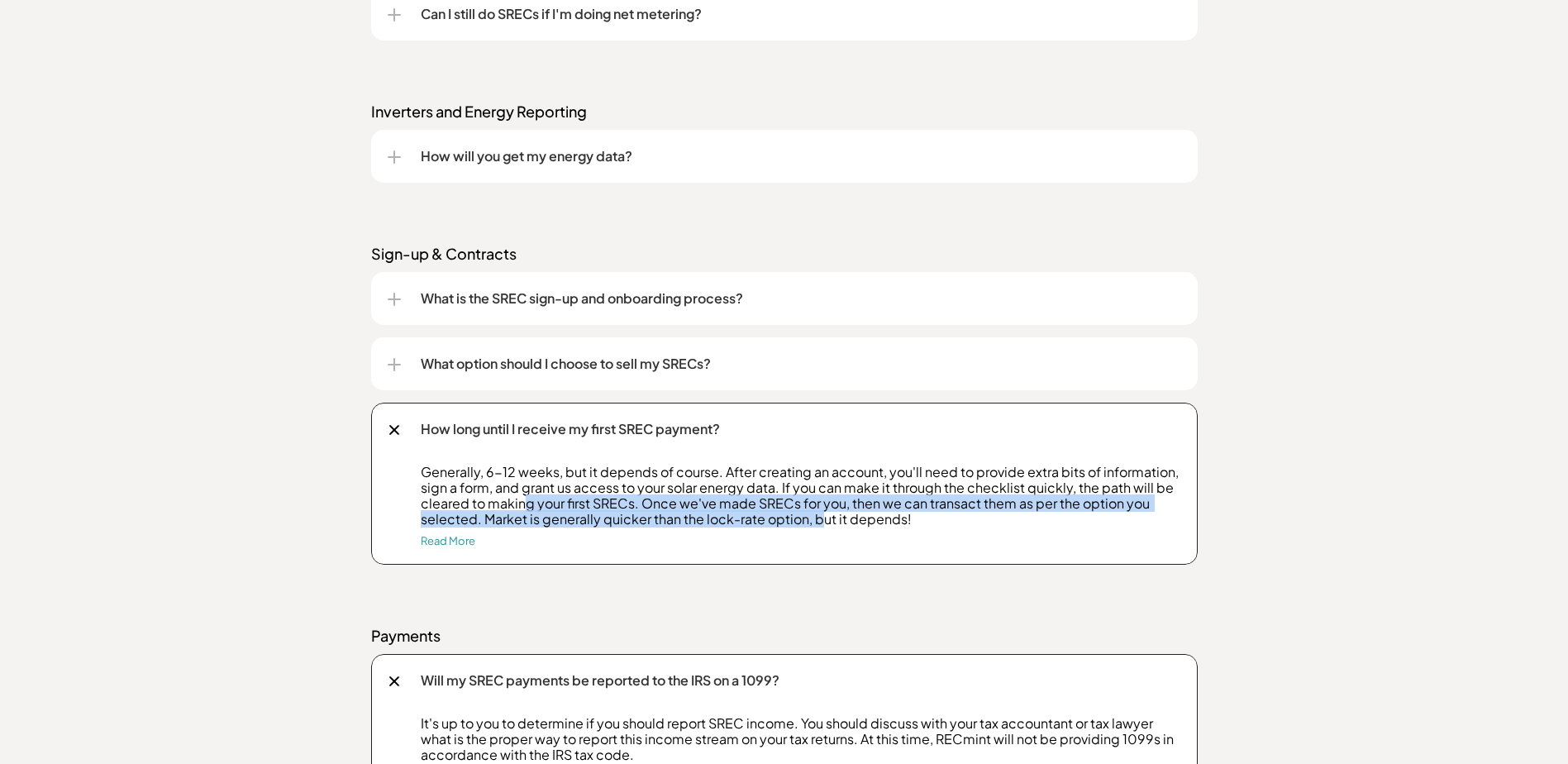
drag, startPoint x: 525, startPoint y: 506, endPoint x: 821, endPoint y: 517, distance: 296.2
click at [821, 517] on p "Generally, 6-12 weeks, but it depends of course. After creating an account, you…" at bounding box center [800, 495] width 760 height 64
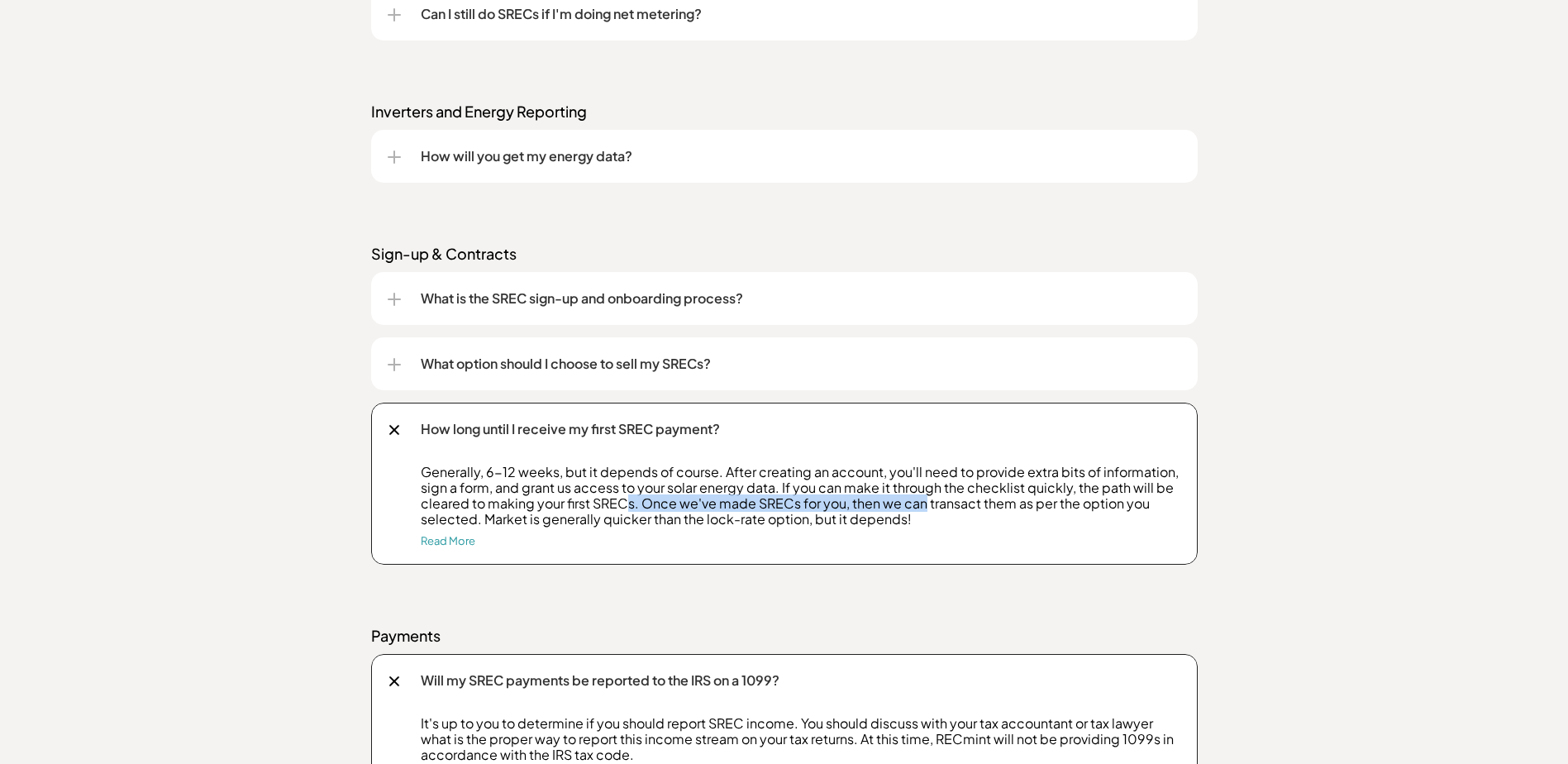
drag, startPoint x: 628, startPoint y: 509, endPoint x: 921, endPoint y: 510, distance: 293.0
click at [921, 510] on p "Generally, 6-12 weeks, but it depends of course. After creating an account, you…" at bounding box center [800, 495] width 760 height 64
drag, startPoint x: 521, startPoint y: 513, endPoint x: 874, endPoint y: 515, distance: 353.0
click at [874, 515] on p "Generally, 6-12 weeks, but it depends of course. After creating an account, you…" at bounding box center [800, 495] width 760 height 64
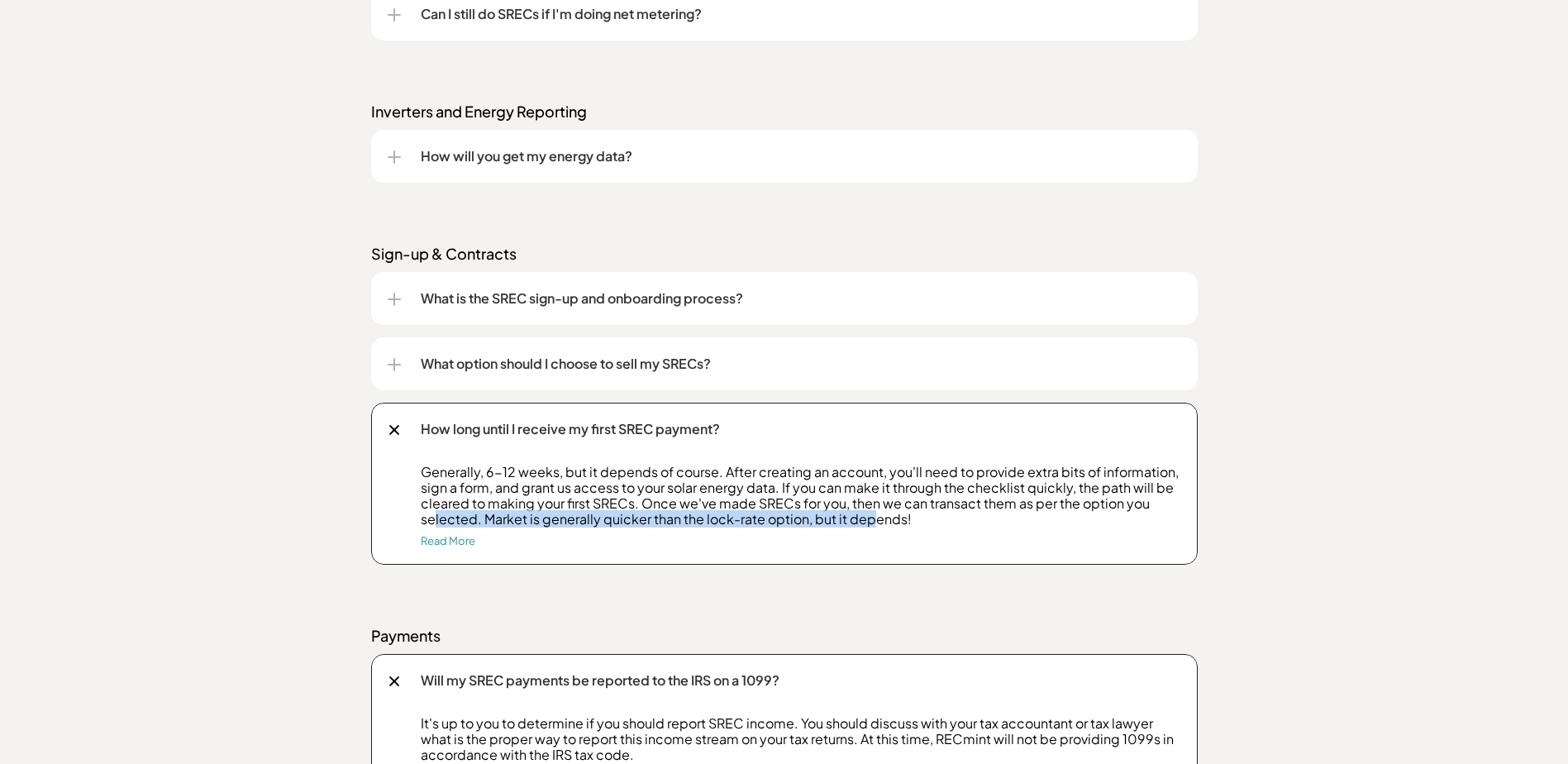
click at [391, 360] on div at bounding box center [394, 365] width 14 height 14
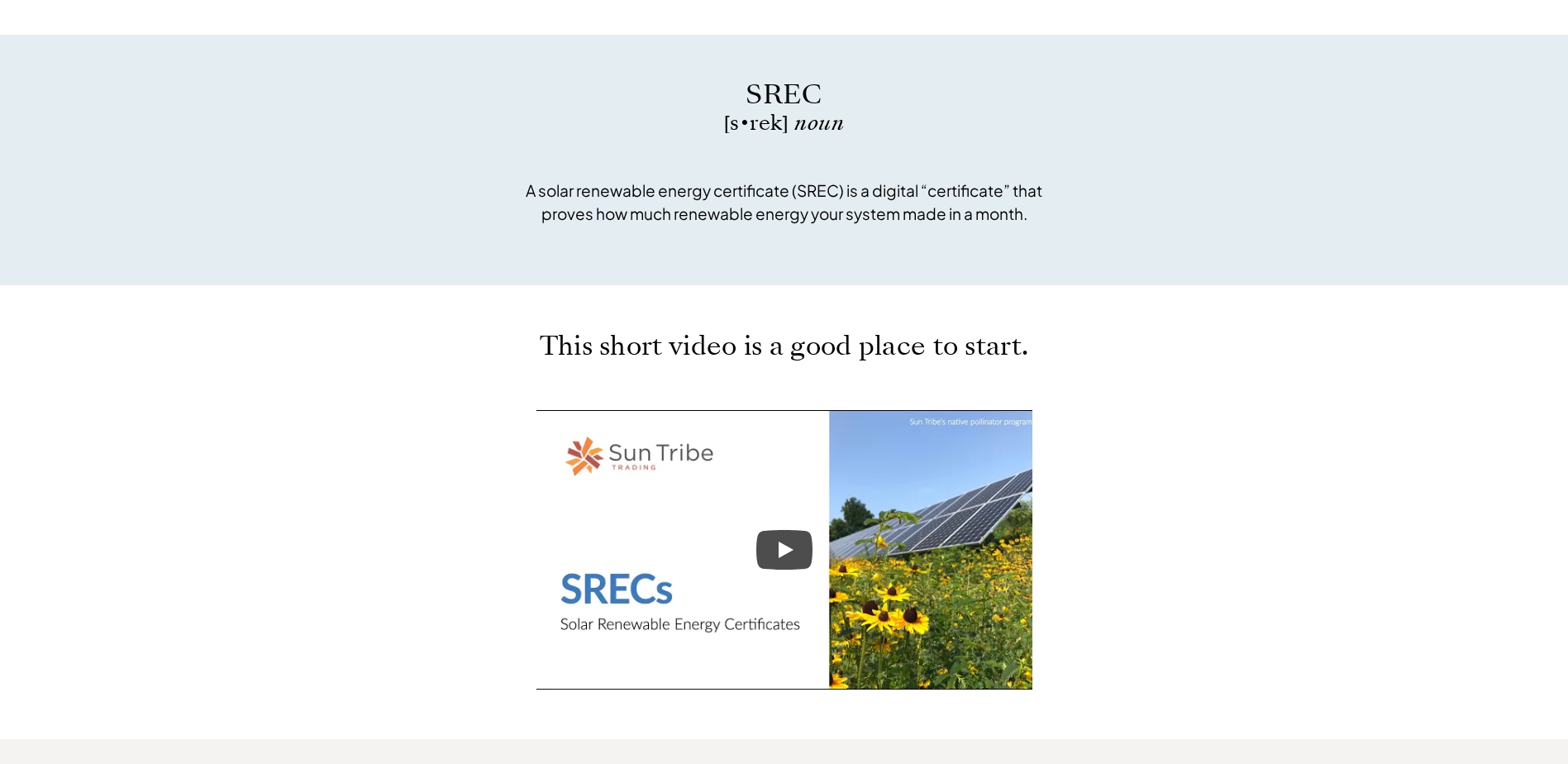
scroll to position [0, 0]
